Goal: Information Seeking & Learning: Stay updated

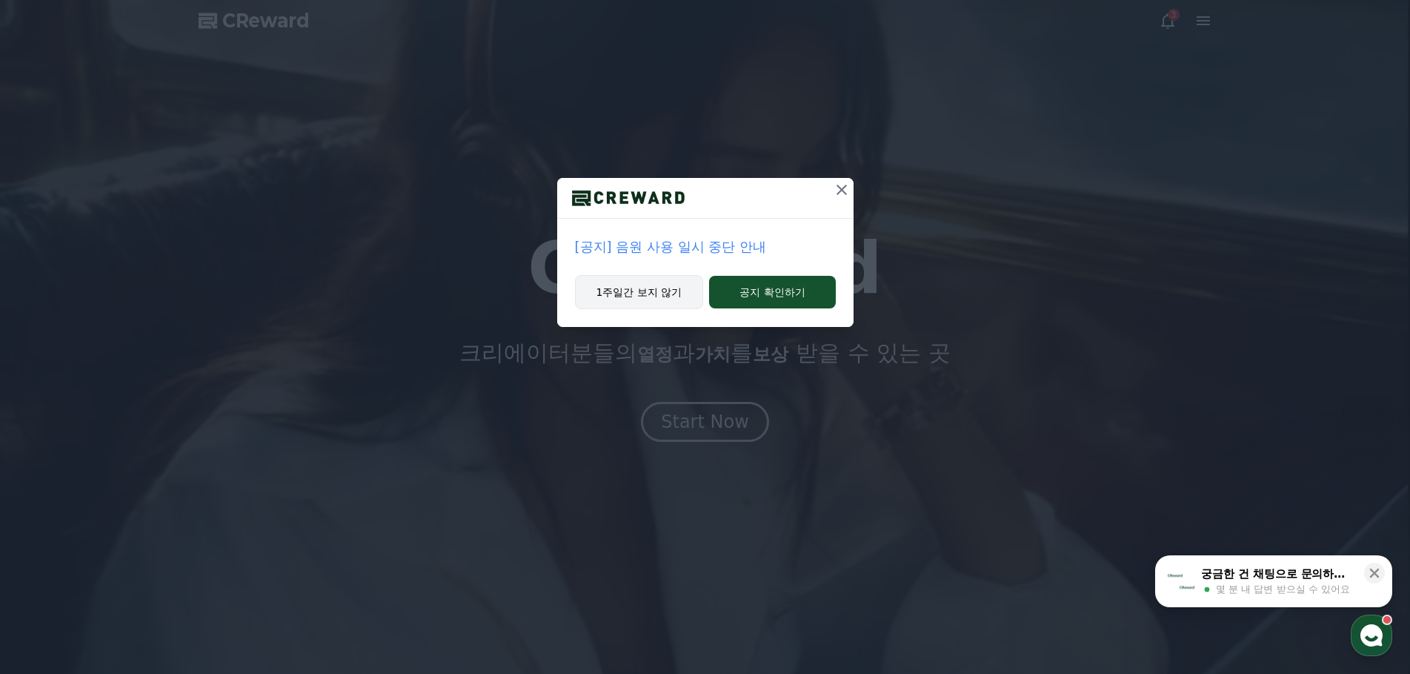
click at [644, 296] on button "1주일간 보지 않기" at bounding box center [639, 292] width 129 height 34
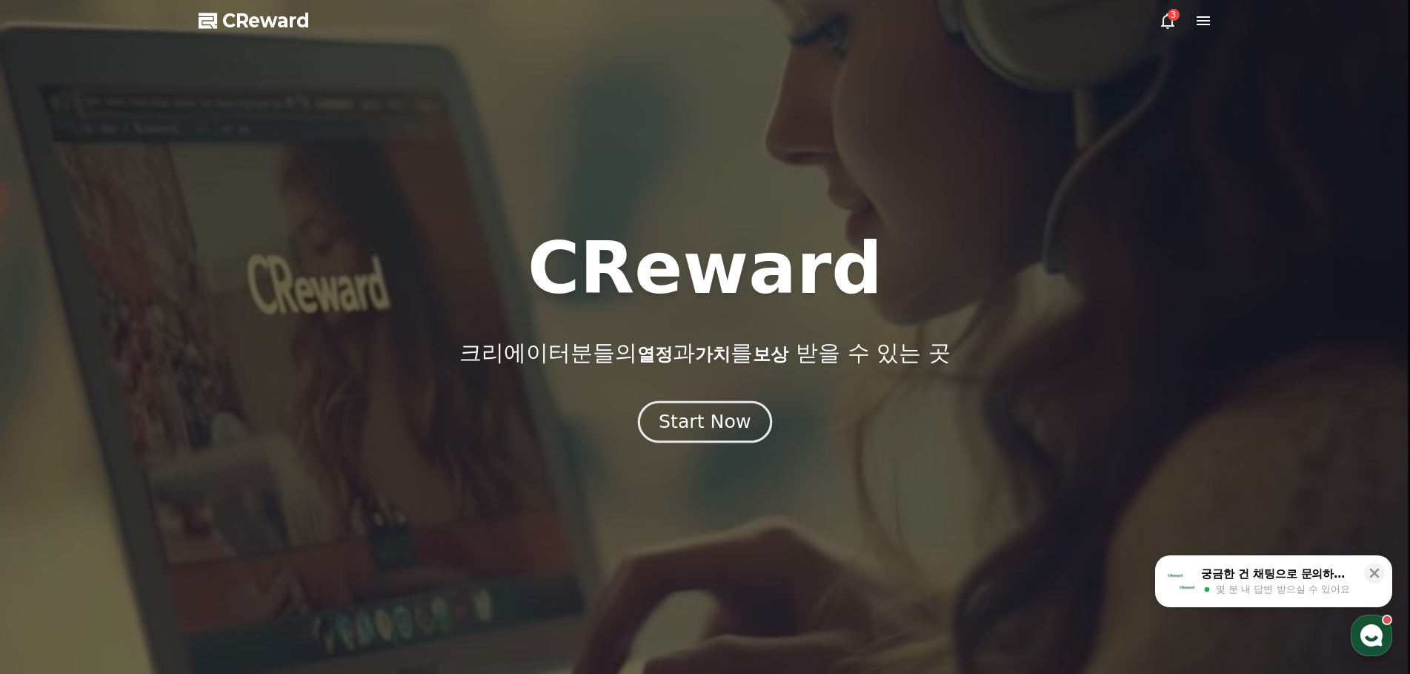
click at [692, 419] on div "Start Now" at bounding box center [705, 421] width 92 height 25
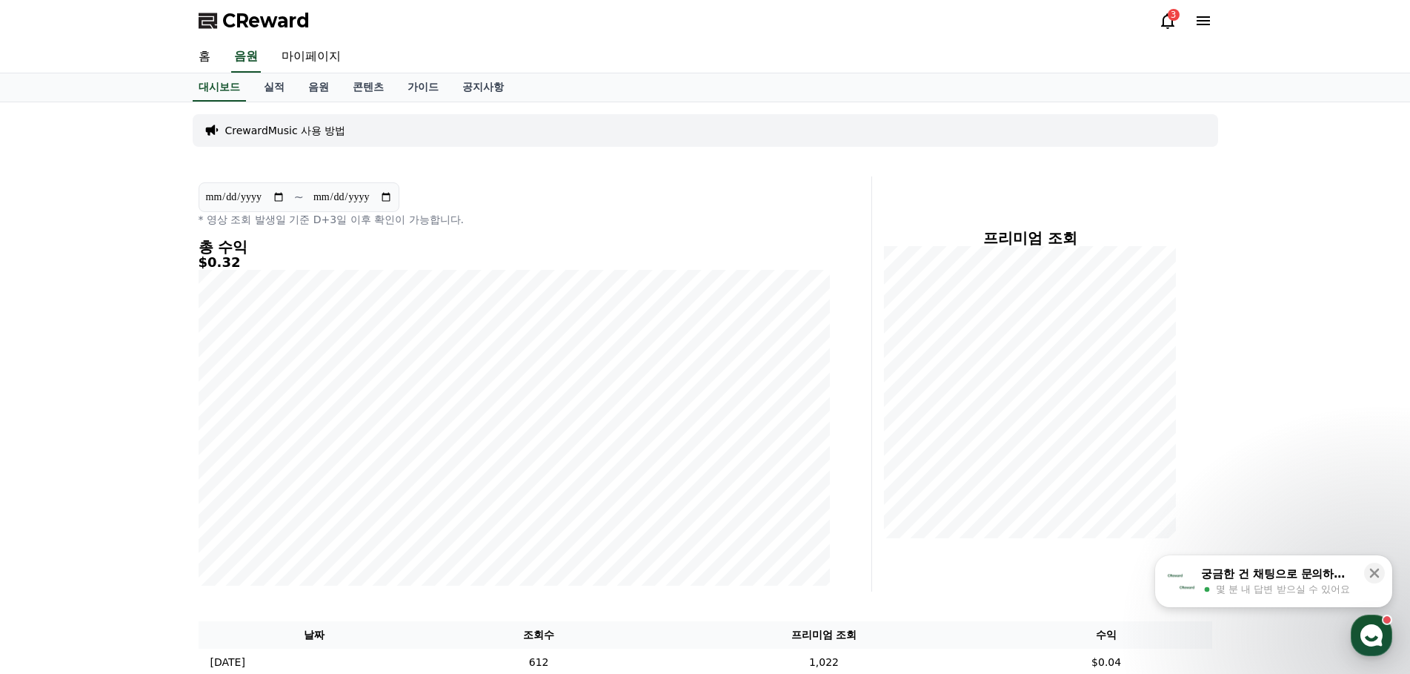
click at [556, 184] on div "**********" at bounding box center [514, 204] width 631 height 44
click at [264, 88] on link "실적" at bounding box center [274, 87] width 44 height 28
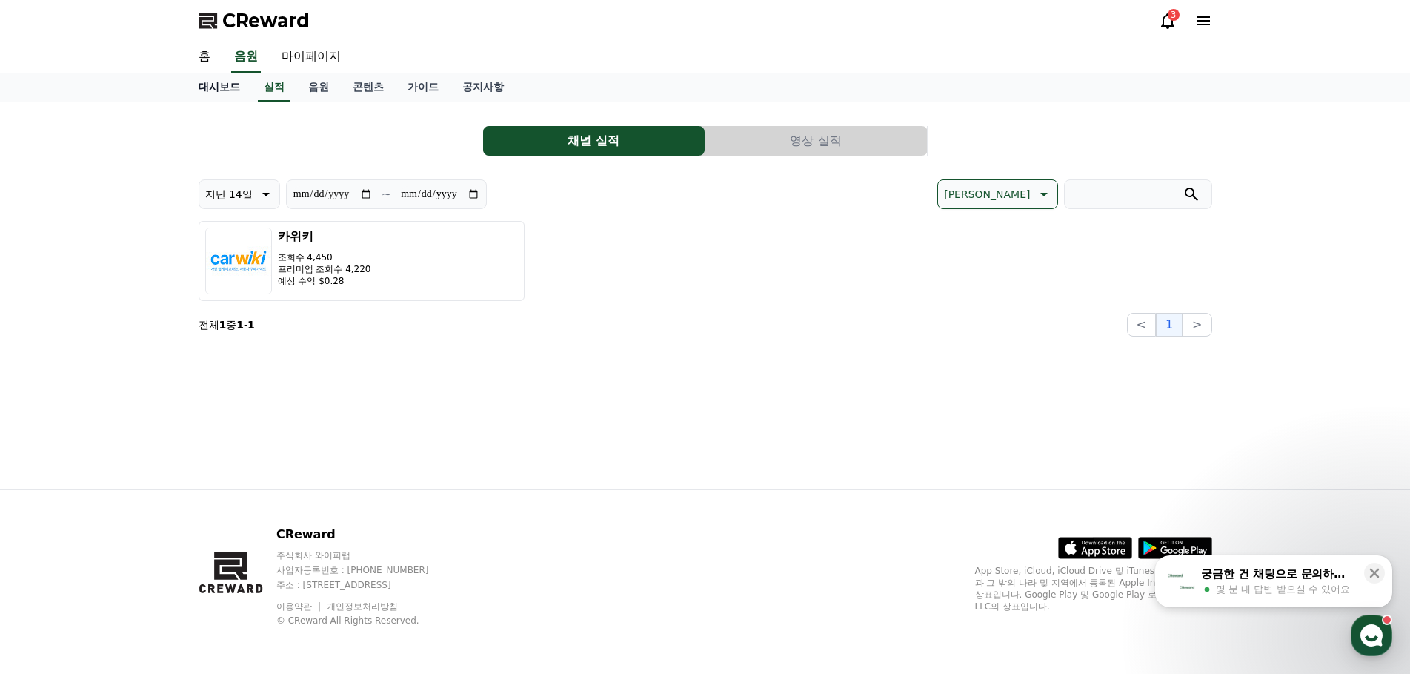
click at [227, 90] on link "대시보드" at bounding box center [219, 87] width 65 height 28
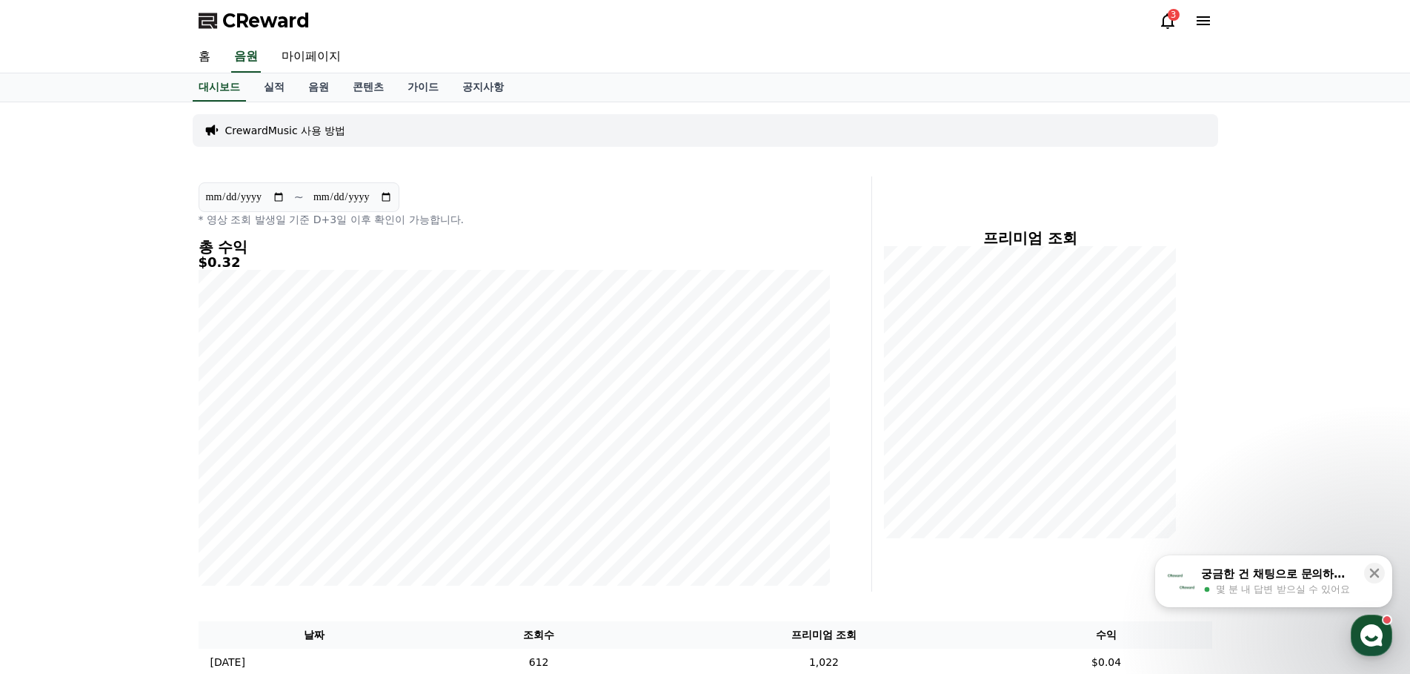
click at [532, 240] on h4 "총 수익" at bounding box center [514, 247] width 631 height 16
click at [278, 86] on link "실적" at bounding box center [274, 87] width 44 height 28
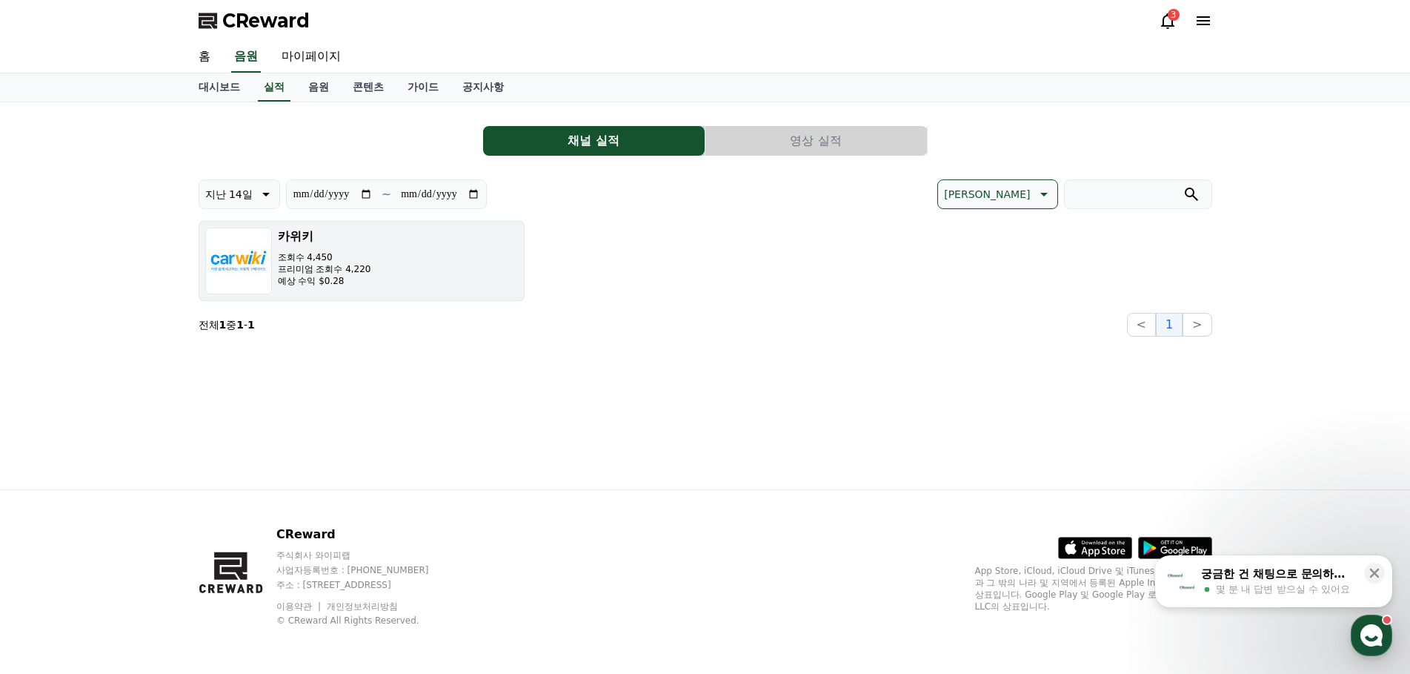
click at [294, 247] on div "카위키 조회수 4,450 프리미엄 조회수 4,220 예상 수익 $0.28" at bounding box center [324, 260] width 93 height 67
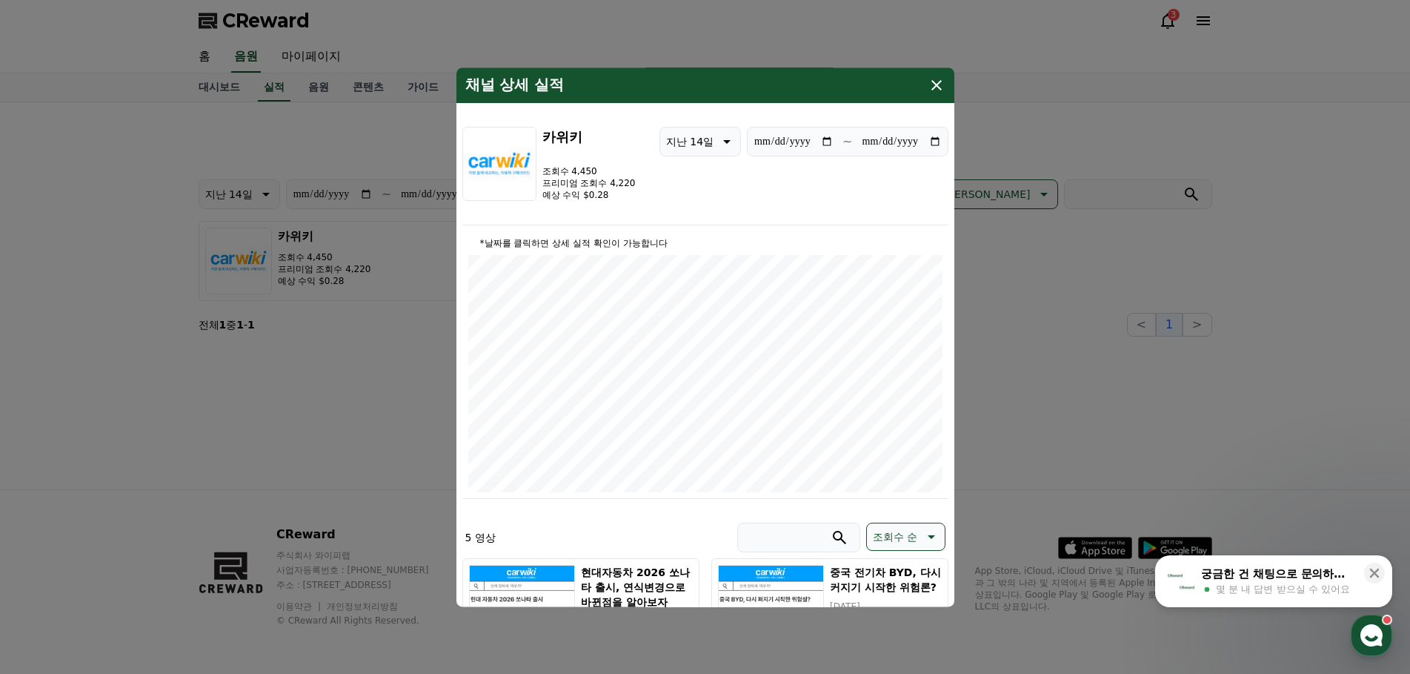
click at [705, 142] on p "지난 14일" at bounding box center [689, 141] width 47 height 21
click at [709, 306] on button "지난 30일" at bounding box center [689, 295] width 59 height 33
type input "**********"
click at [754, 201] on div "**********" at bounding box center [705, 176] width 486 height 99
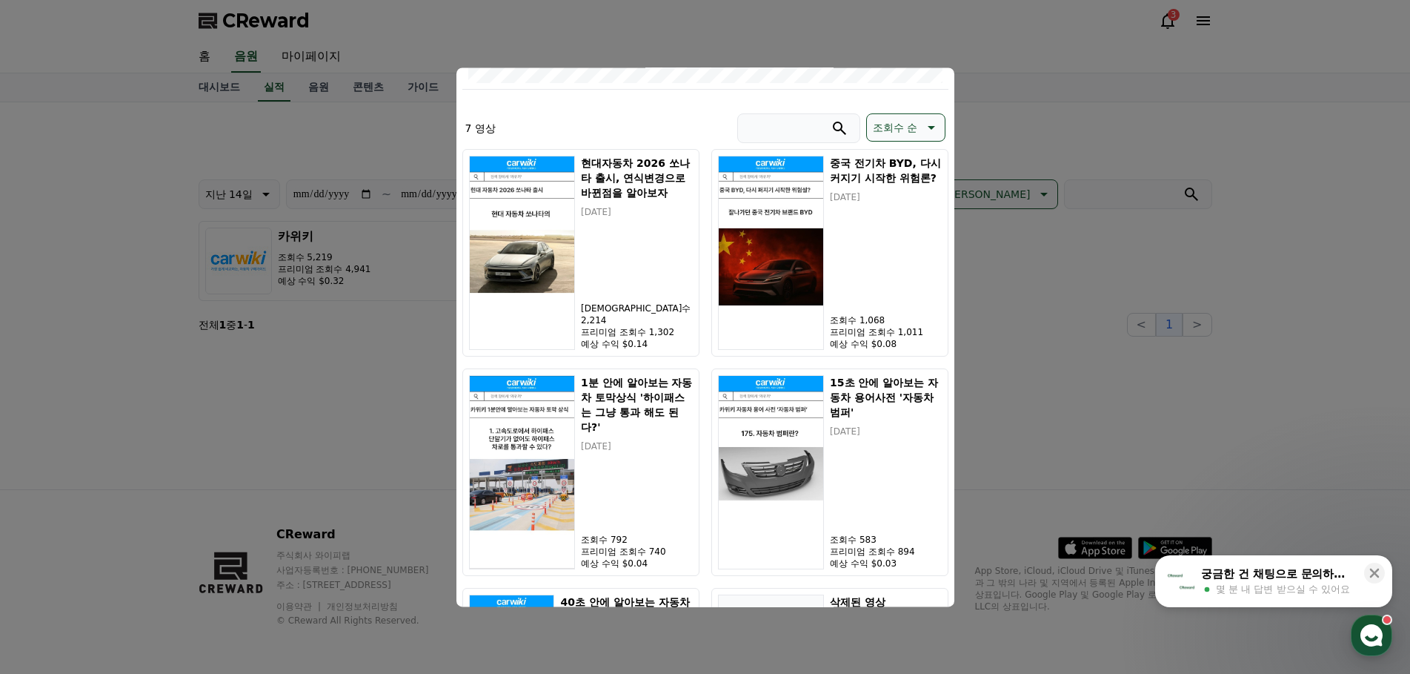
scroll to position [445, 0]
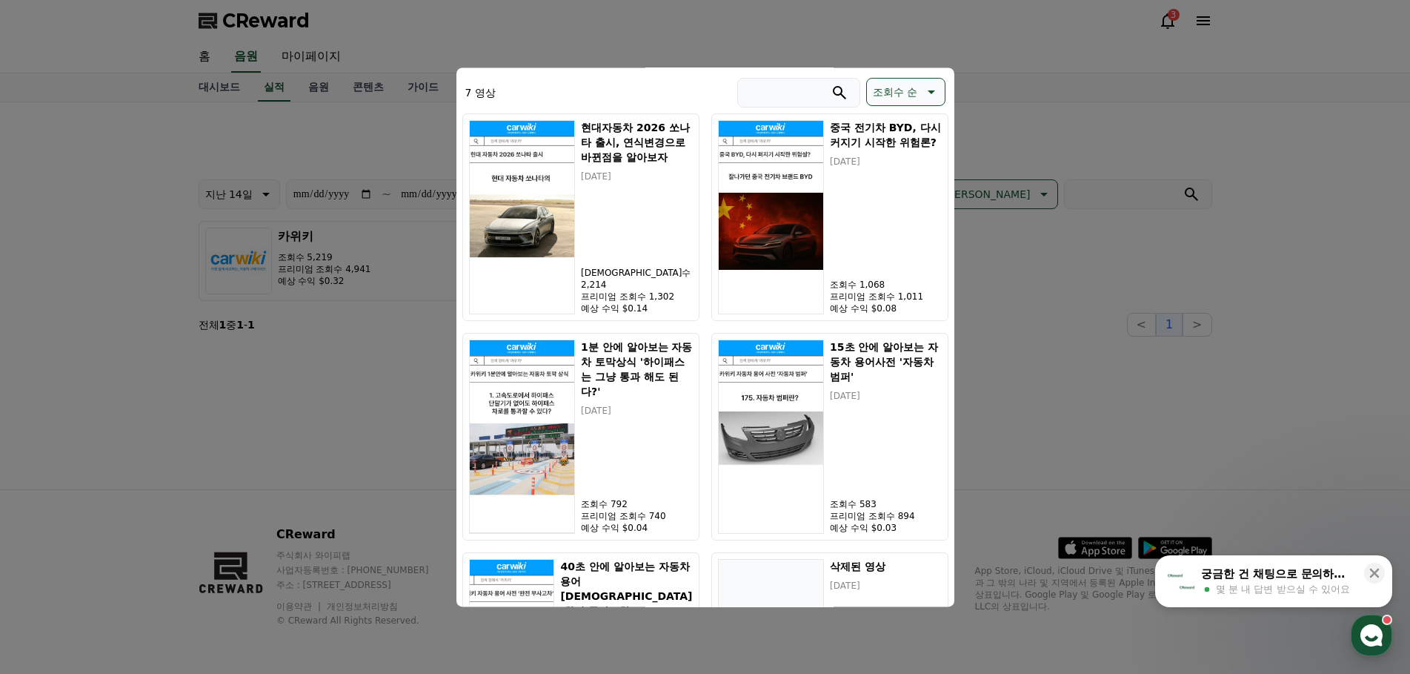
click at [994, 306] on button "close modal" at bounding box center [705, 337] width 1410 height 674
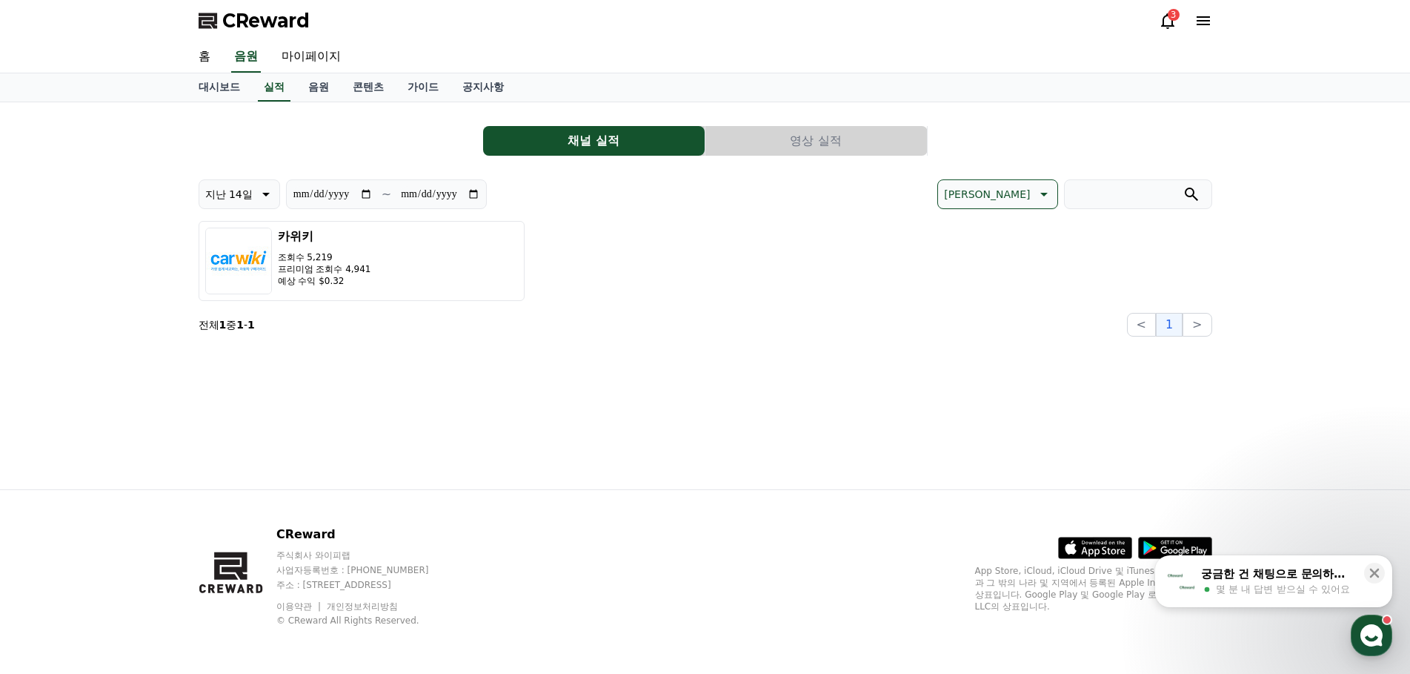
click at [342, 147] on div "채널 실적 영상 실적" at bounding box center [706, 141] width 1014 height 30
click at [848, 147] on button "영상 실적" at bounding box center [816, 141] width 222 height 30
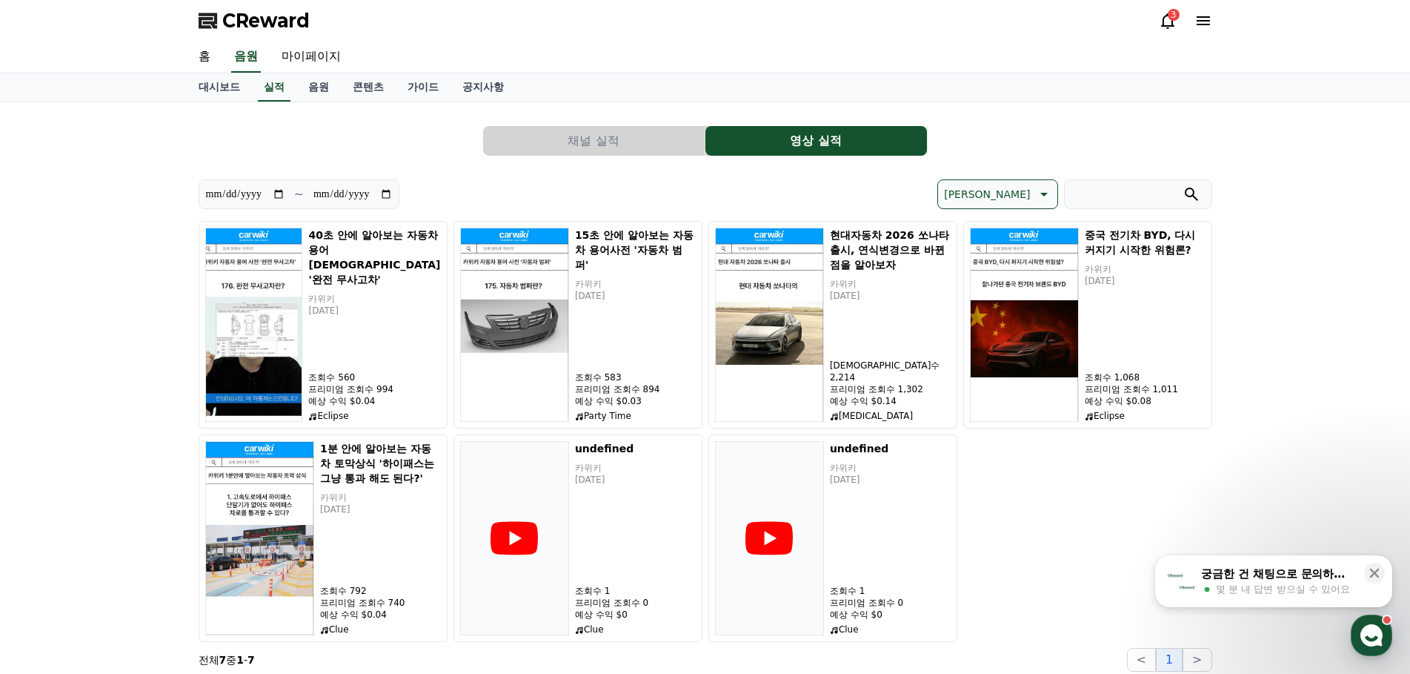
click at [104, 250] on div "**********" at bounding box center [705, 392] width 1410 height 581
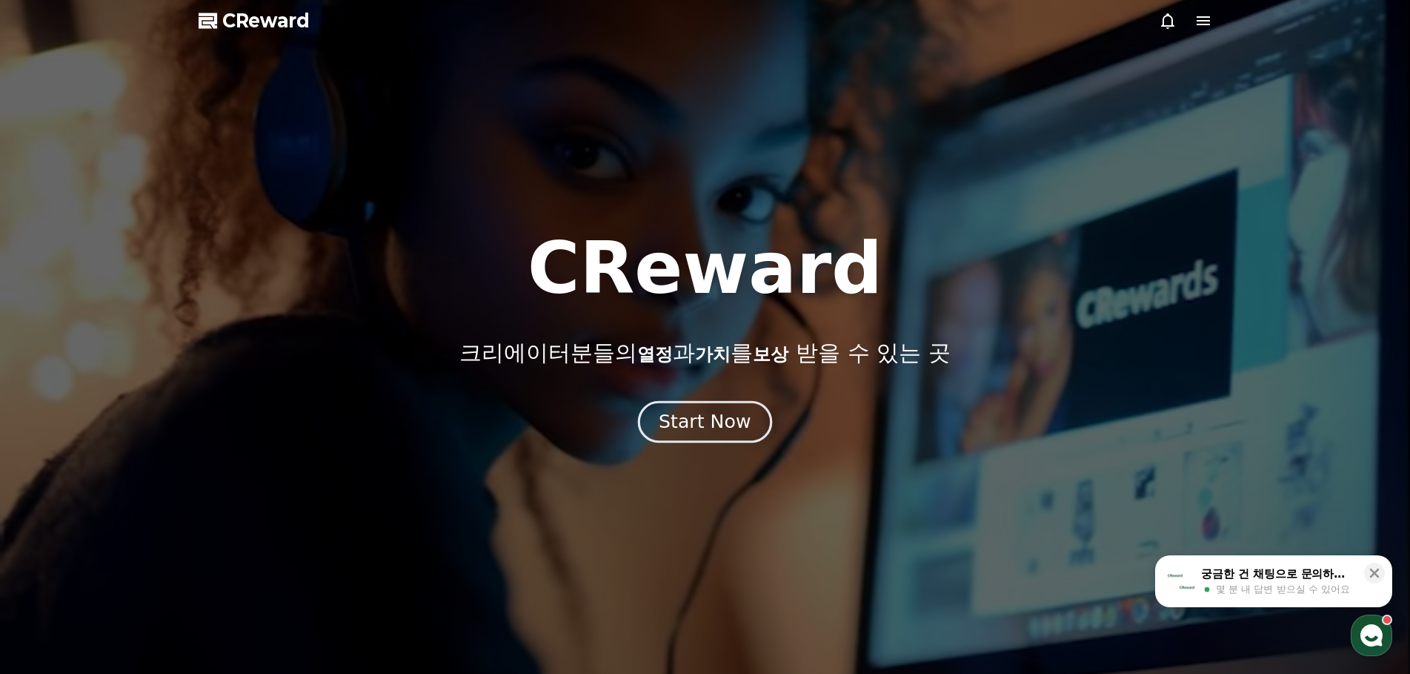
click at [705, 424] on div "Start Now" at bounding box center [705, 421] width 92 height 25
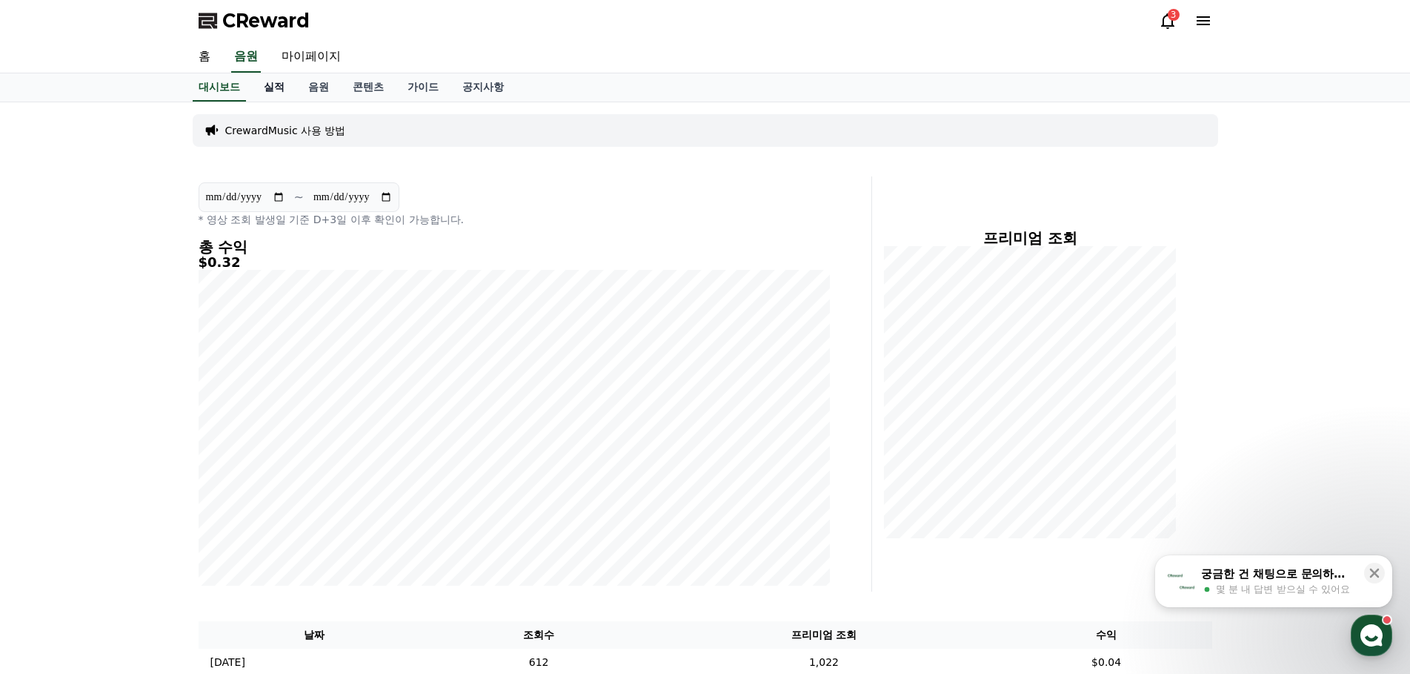
click at [279, 87] on link "실적" at bounding box center [274, 87] width 44 height 28
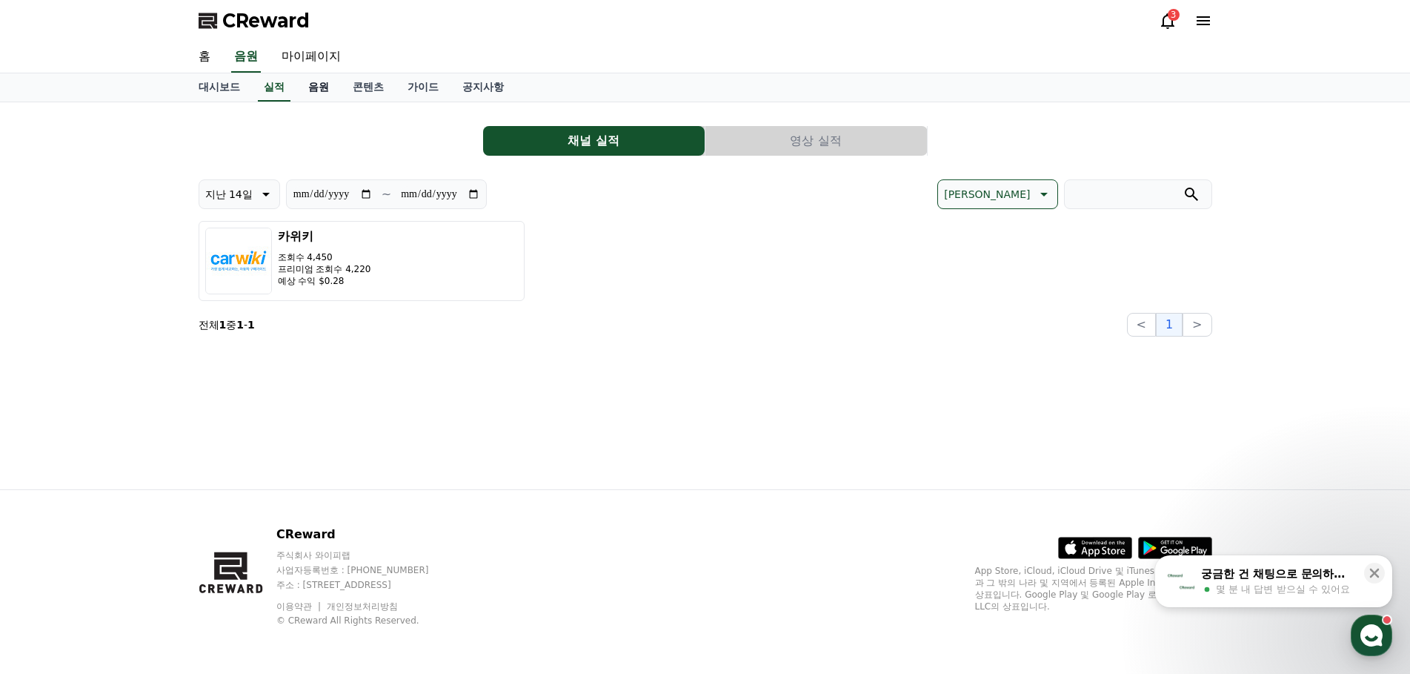
click at [320, 87] on link "음원" at bounding box center [318, 87] width 44 height 28
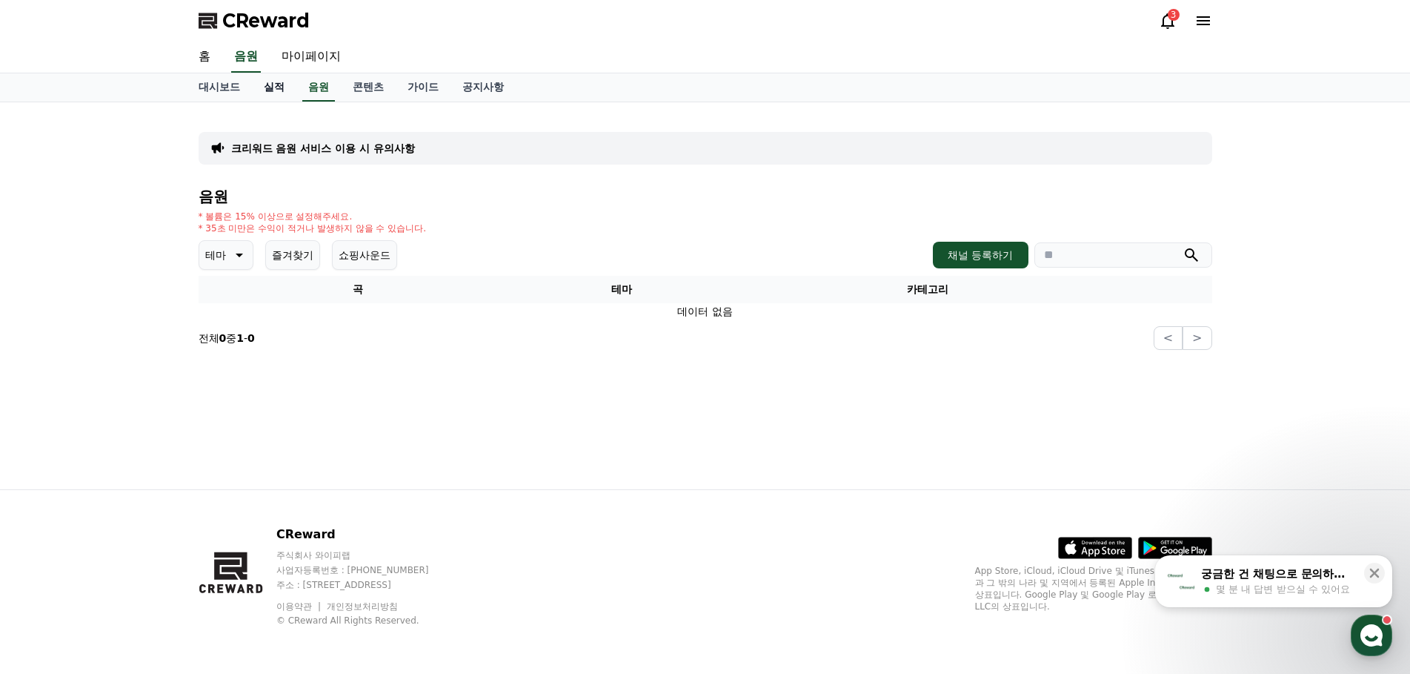
click at [270, 93] on link "실적" at bounding box center [274, 87] width 44 height 28
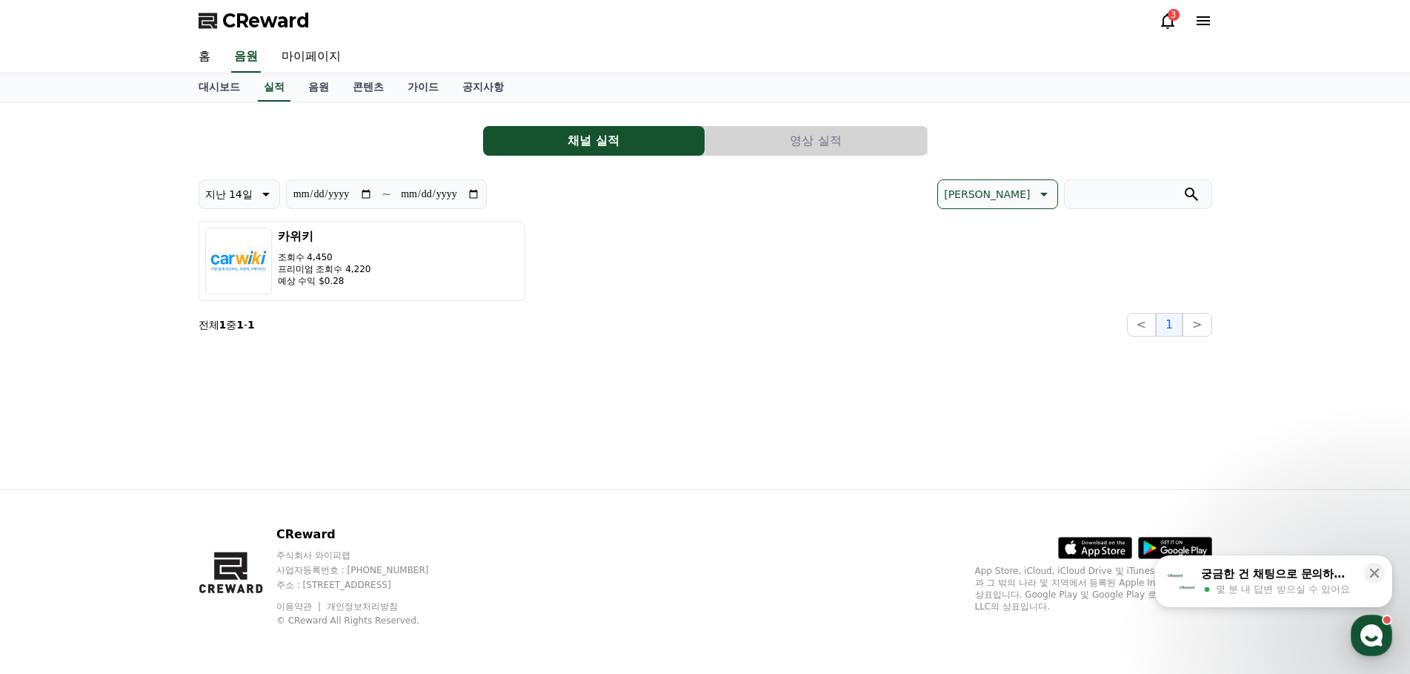
click at [832, 147] on button "영상 실적" at bounding box center [816, 141] width 222 height 30
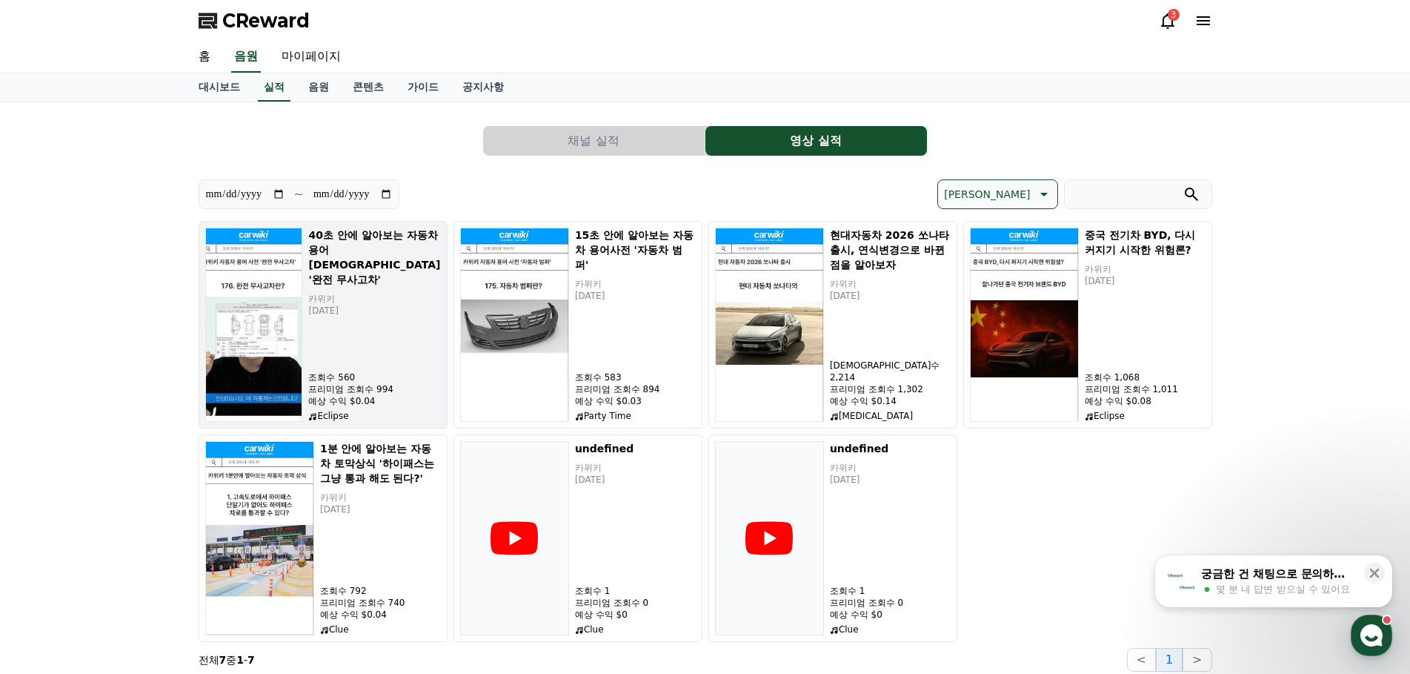
click at [406, 390] on p "프리미엄 조회수 994" at bounding box center [374, 389] width 132 height 12
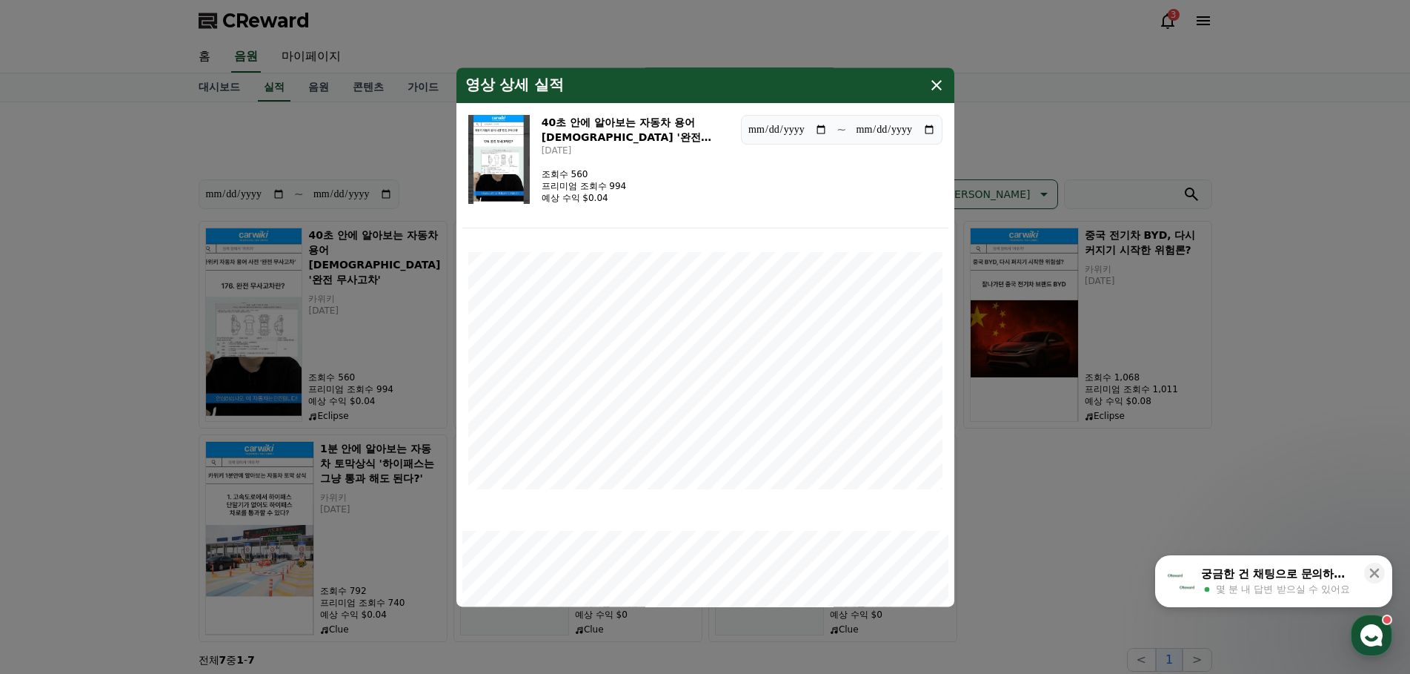
click at [631, 157] on div "40초 안에 알아보는 자동차 용어[DEMOGRAPHIC_DATA] '완전 무사고차' [DATE] 조회수 560 프리미엄 조회수 994 예상 수…" at bounding box center [635, 159] width 187 height 89
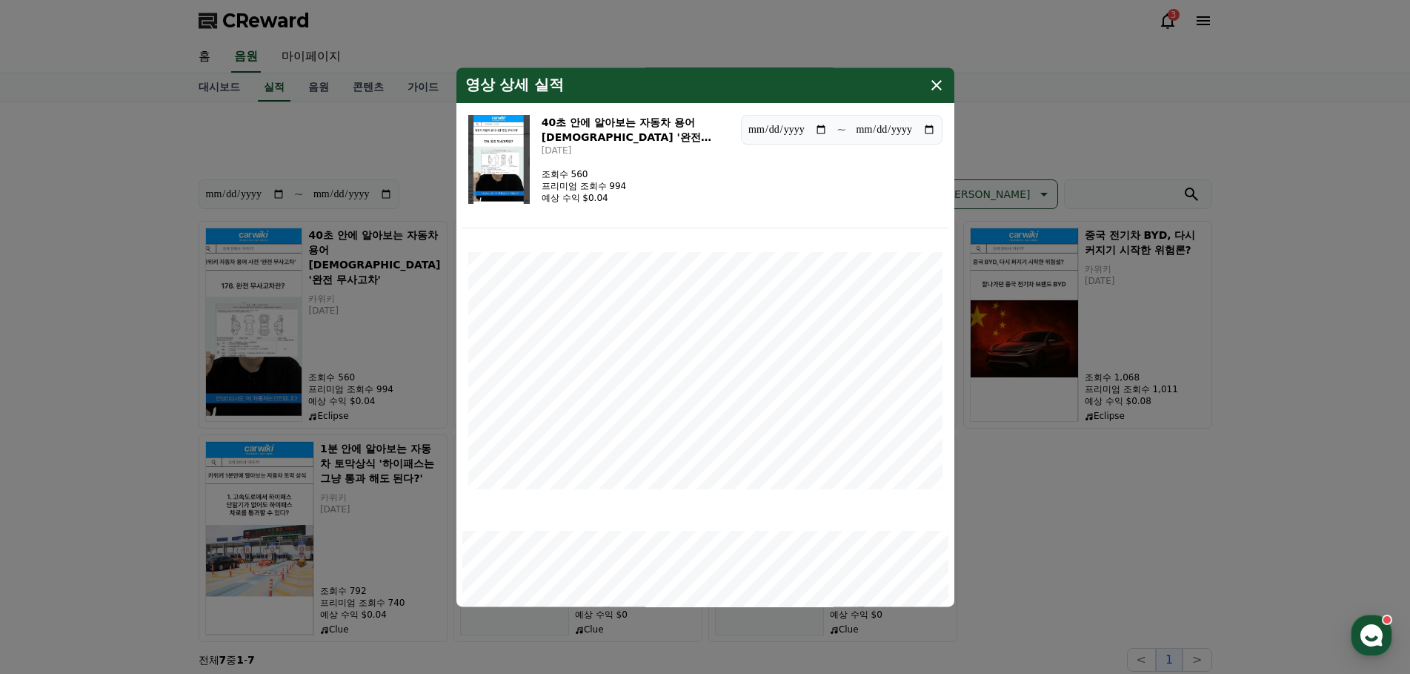
click at [1103, 114] on button "close modal" at bounding box center [705, 337] width 1410 height 674
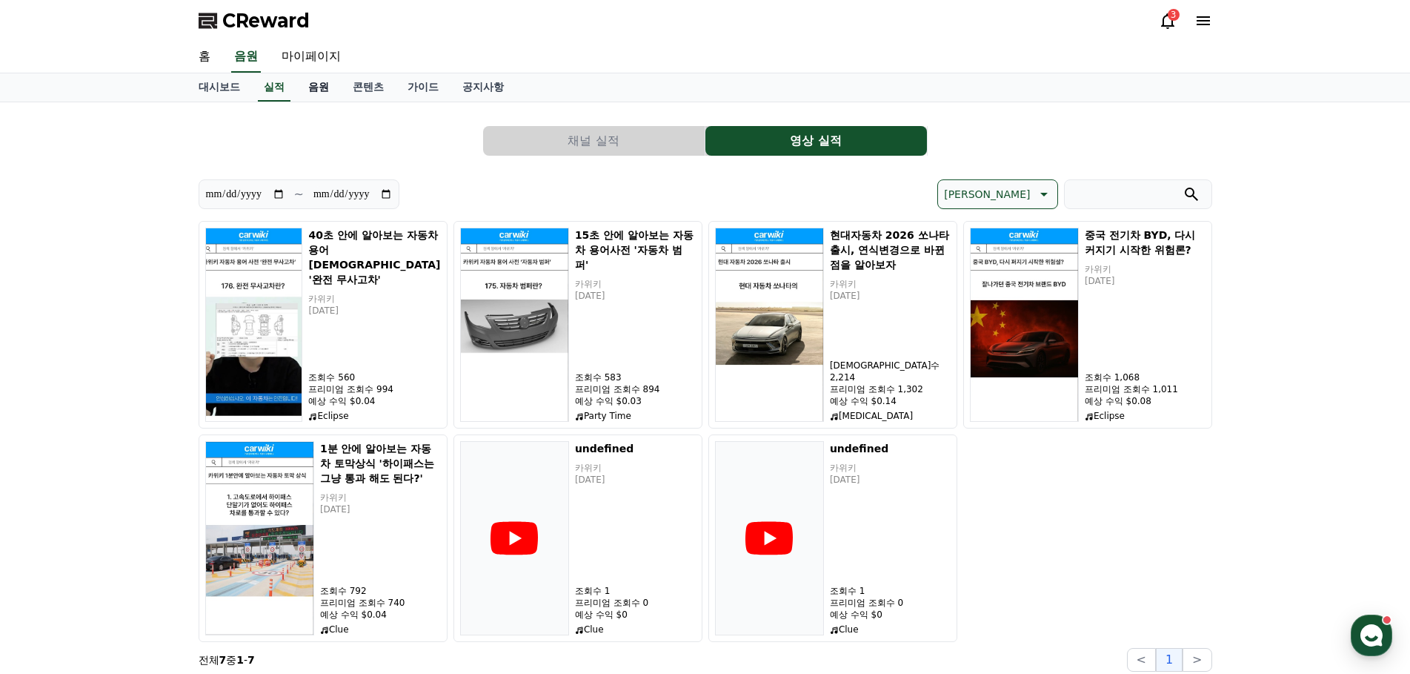
click at [314, 90] on link "음원" at bounding box center [318, 87] width 44 height 28
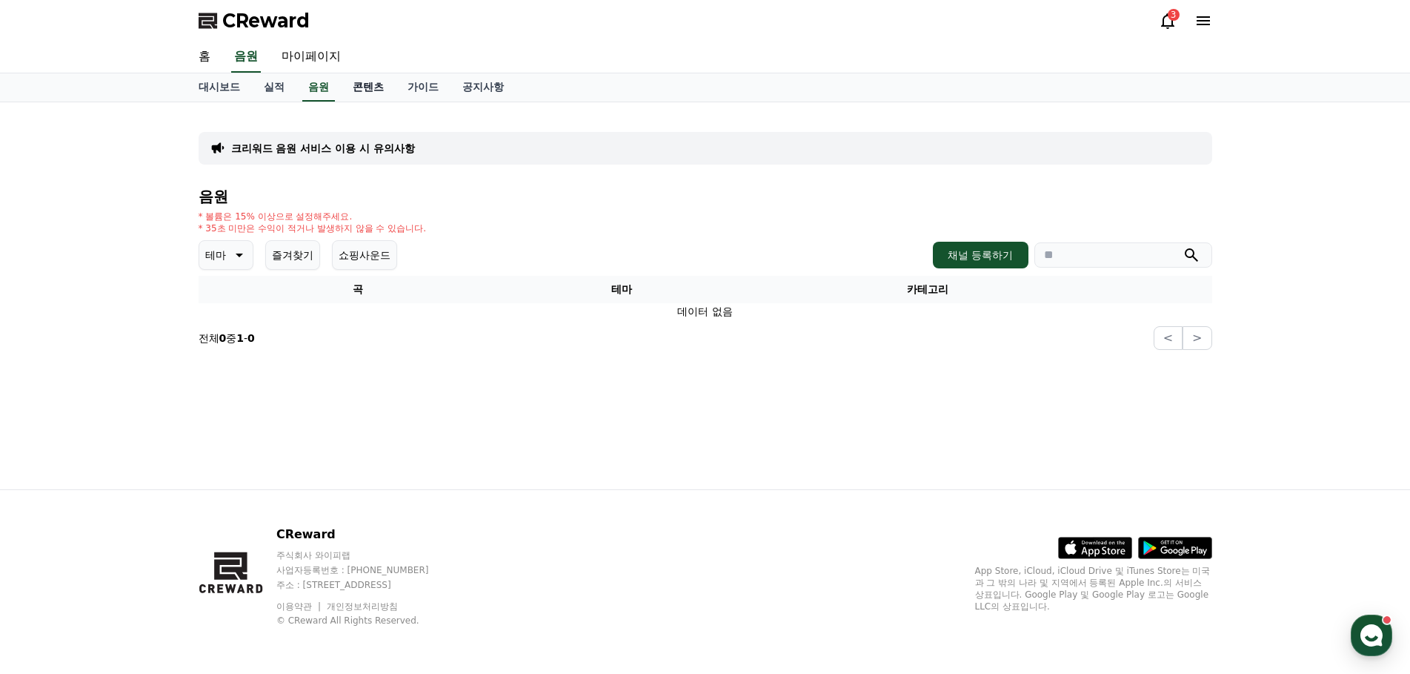
click at [360, 82] on link "콘텐츠" at bounding box center [368, 87] width 55 height 28
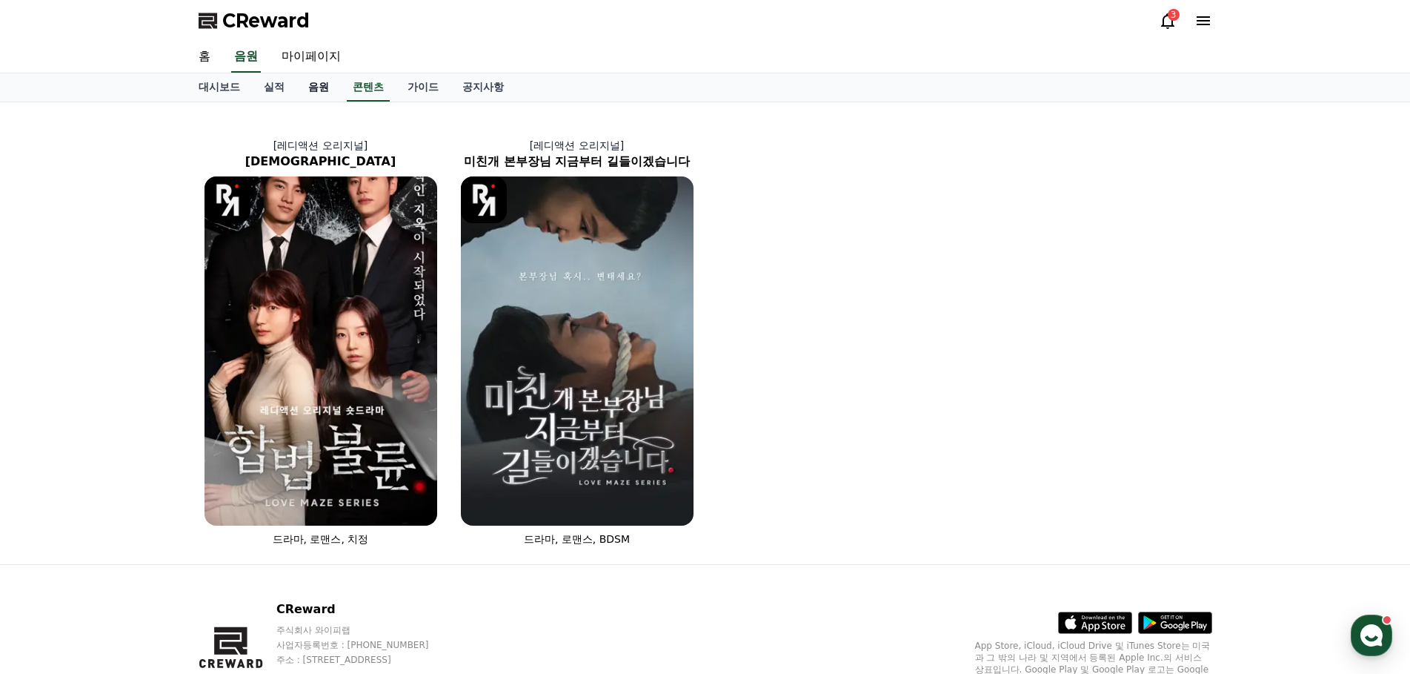
click at [312, 82] on link "음원" at bounding box center [318, 87] width 44 height 28
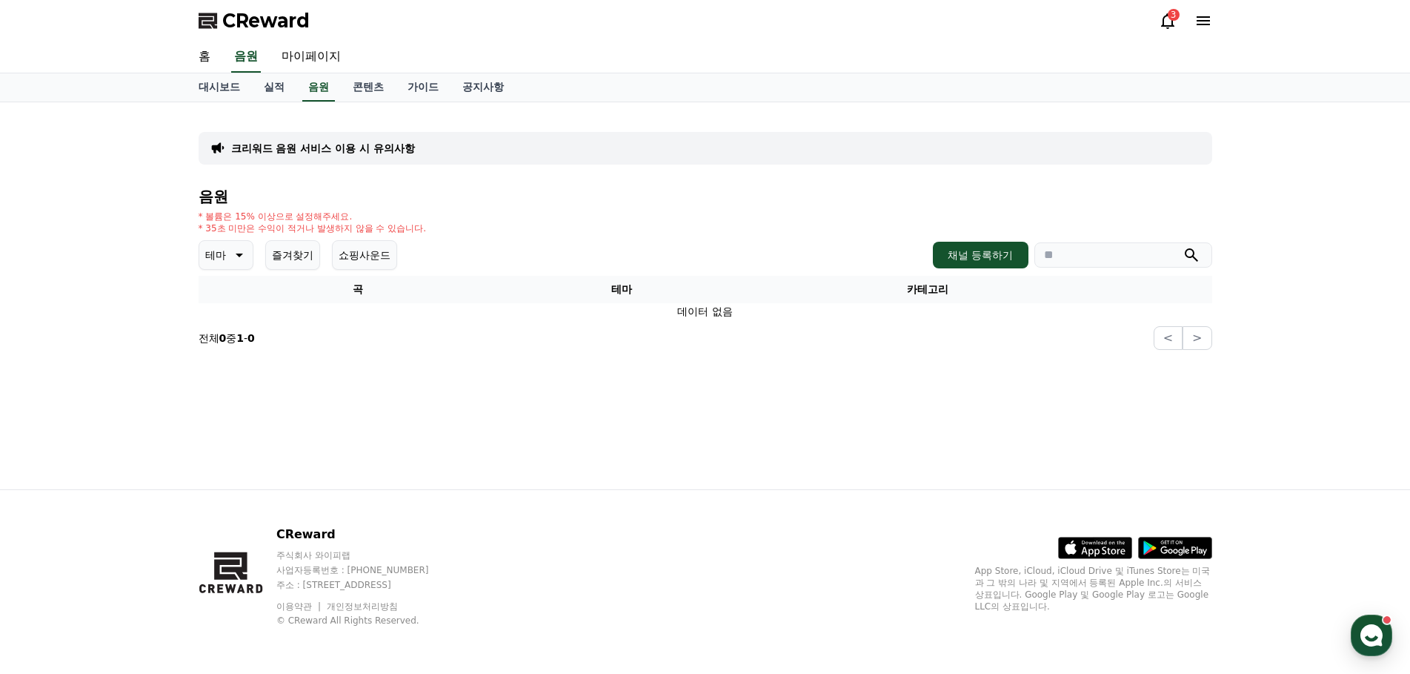
click at [285, 209] on div "음원 * 볼륨은 15% 이상으로 설정해주세요. * 35초 미만은 수익이 적거나 발생하지 않을 수 있습니다. 테마 즐겨찾기 쇼핑사운드 채널 등록…" at bounding box center [706, 269] width 1014 height 162
drag, startPoint x: 248, startPoint y: 221, endPoint x: 296, endPoint y: 221, distance: 48.2
click at [275, 221] on p "* 볼륨은 15% 이상으로 설정해주세요." at bounding box center [313, 216] width 228 height 12
drag, startPoint x: 450, startPoint y: 221, endPoint x: 682, endPoint y: 221, distance: 231.2
click at [451, 221] on div "* 볼륨은 15% 이상으로 설정해주세요. * 35초 미만은 수익이 적거나 발생하지 않을 수 있습니다." at bounding box center [706, 222] width 1014 height 24
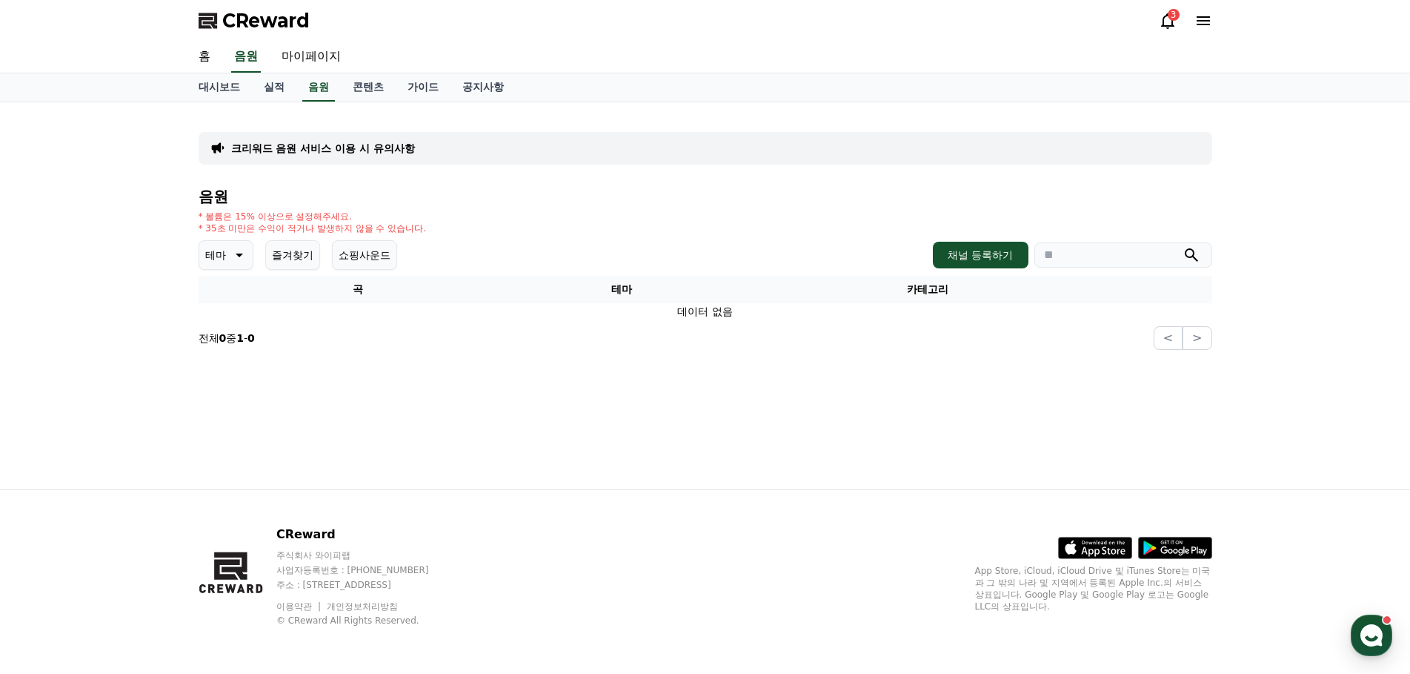
click at [1169, 19] on div "3" at bounding box center [1174, 15] width 12 height 12
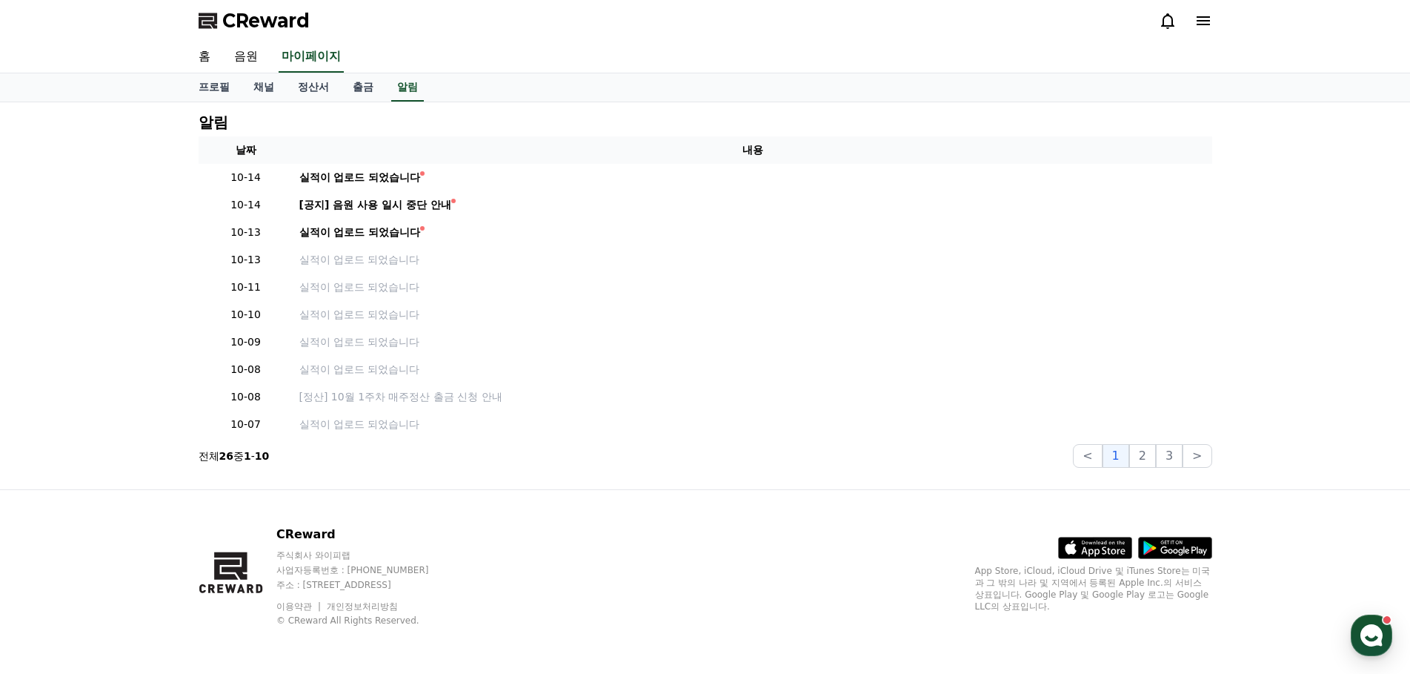
click at [1167, 20] on icon at bounding box center [1168, 21] width 18 height 18
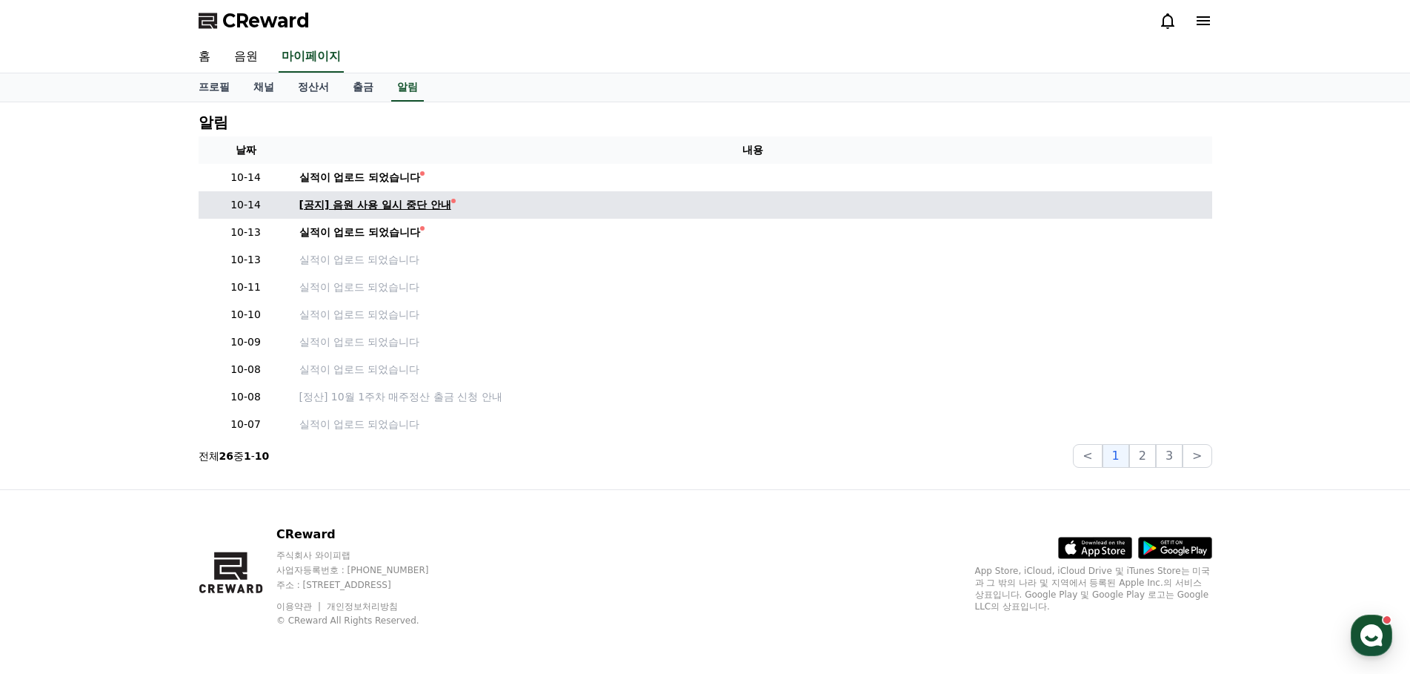
click at [401, 204] on div "[공지] 음원 사용 일시 중단 안내" at bounding box center [375, 205] width 152 height 16
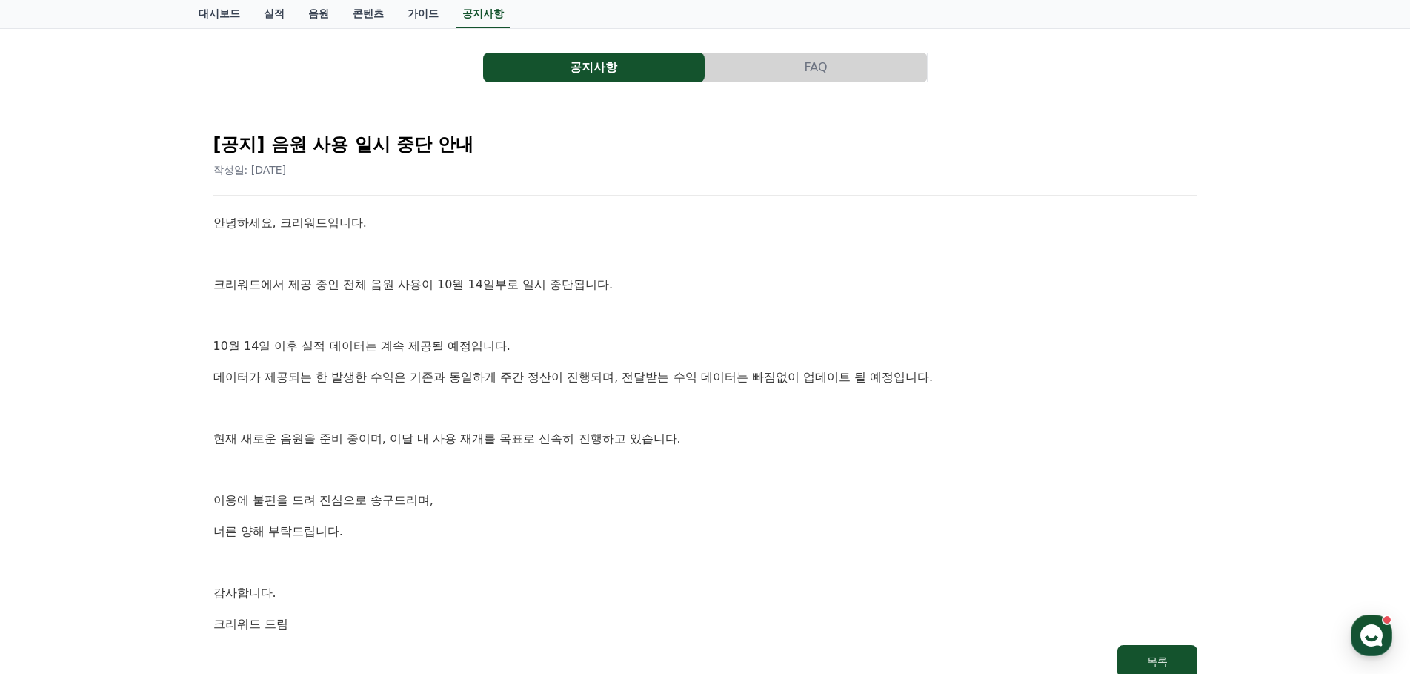
scroll to position [74, 0]
click at [510, 247] on p at bounding box center [705, 253] width 984 height 19
click at [593, 241] on div "안녕하세요, 크리워드입니다. 크리워드에서 제공 중인 전체 음원 사용이 10월 14일부로 일시 중단됩니다. [DATE] 이후 실적 데이터는 계속…" at bounding box center [705, 422] width 984 height 419
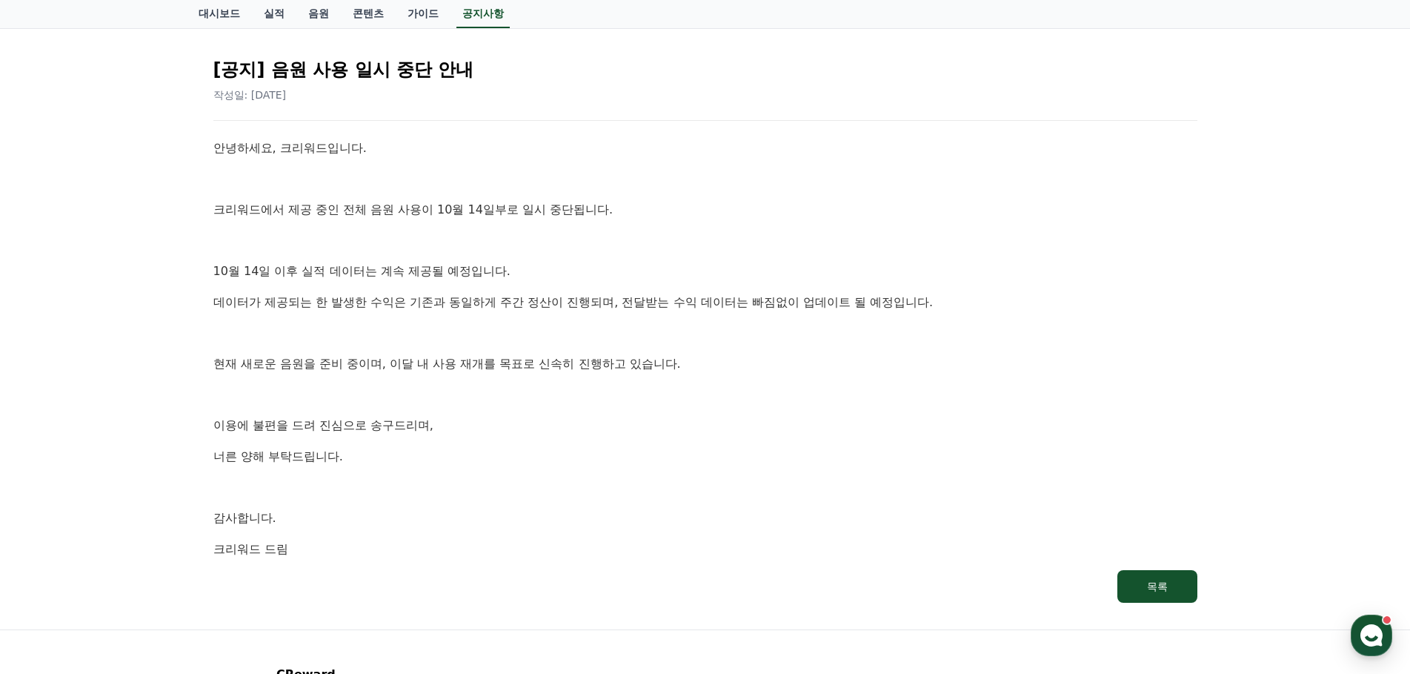
click at [593, 241] on p at bounding box center [705, 240] width 984 height 19
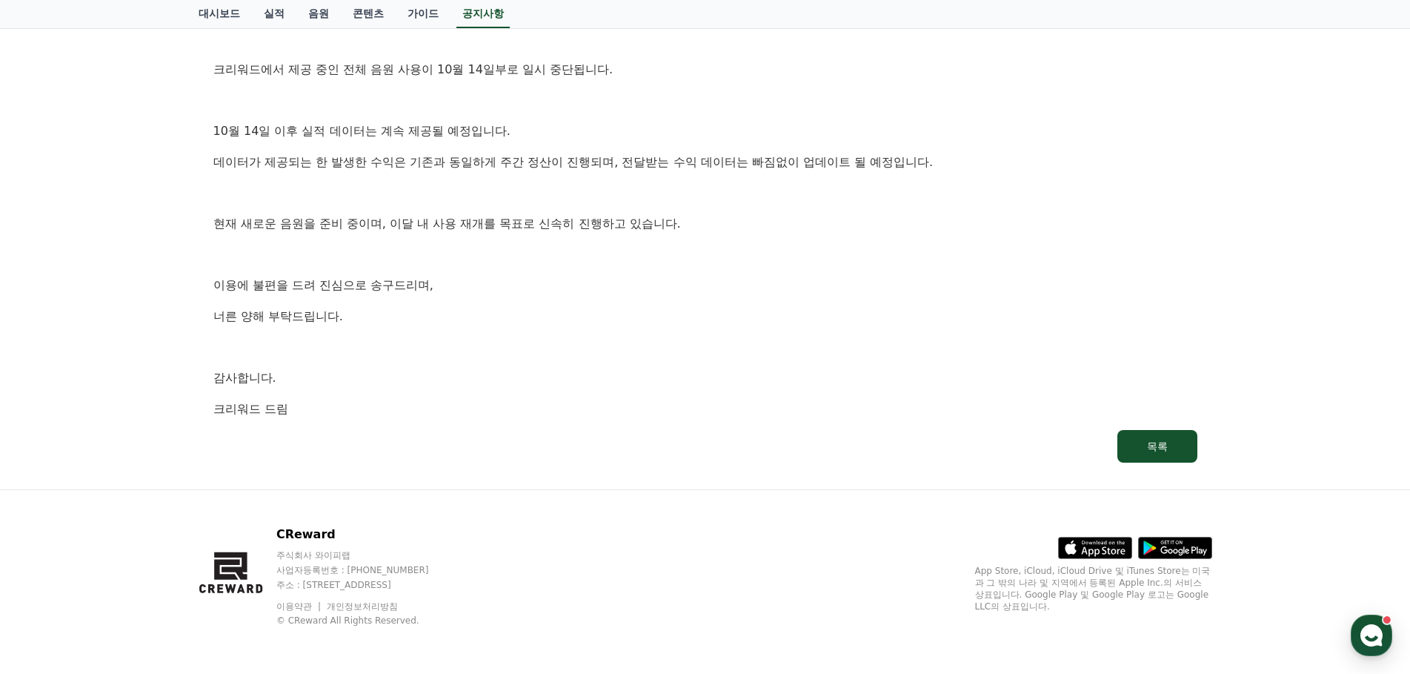
click at [593, 241] on div "안녕하세요, 크리워드입니다. 크리워드에서 제공 중인 전체 음원 사용이 10월 14일부로 일시 중단됩니다. [DATE] 이후 실적 데이터는 계속…" at bounding box center [705, 208] width 984 height 419
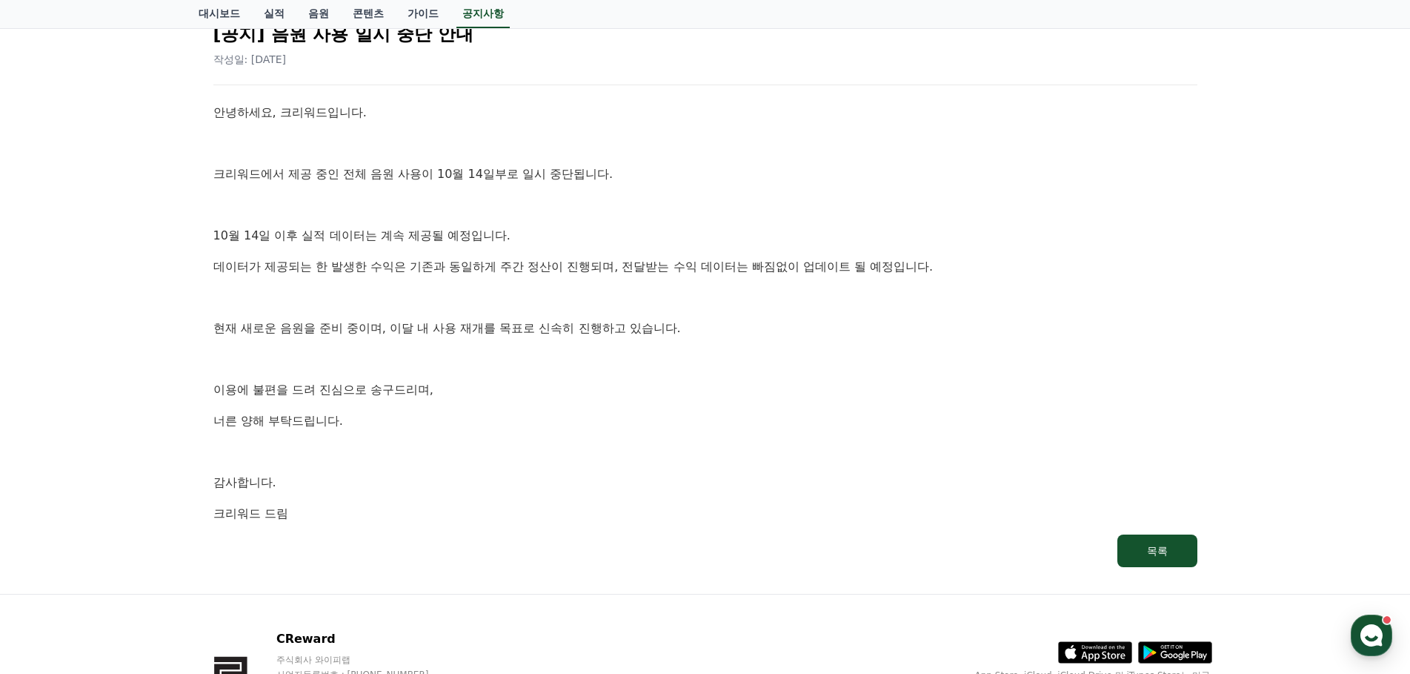
scroll to position [0, 0]
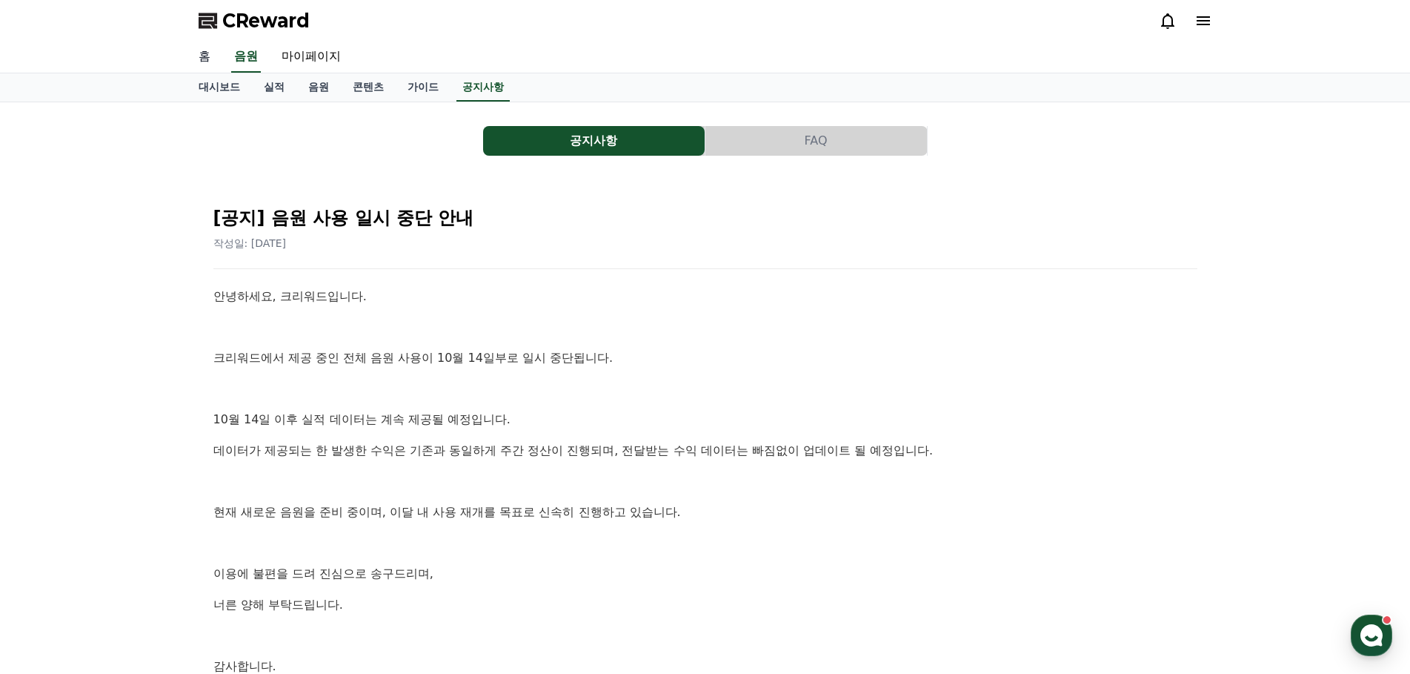
click at [209, 56] on link "홈" at bounding box center [205, 56] width 36 height 31
